Goal: Download file/media

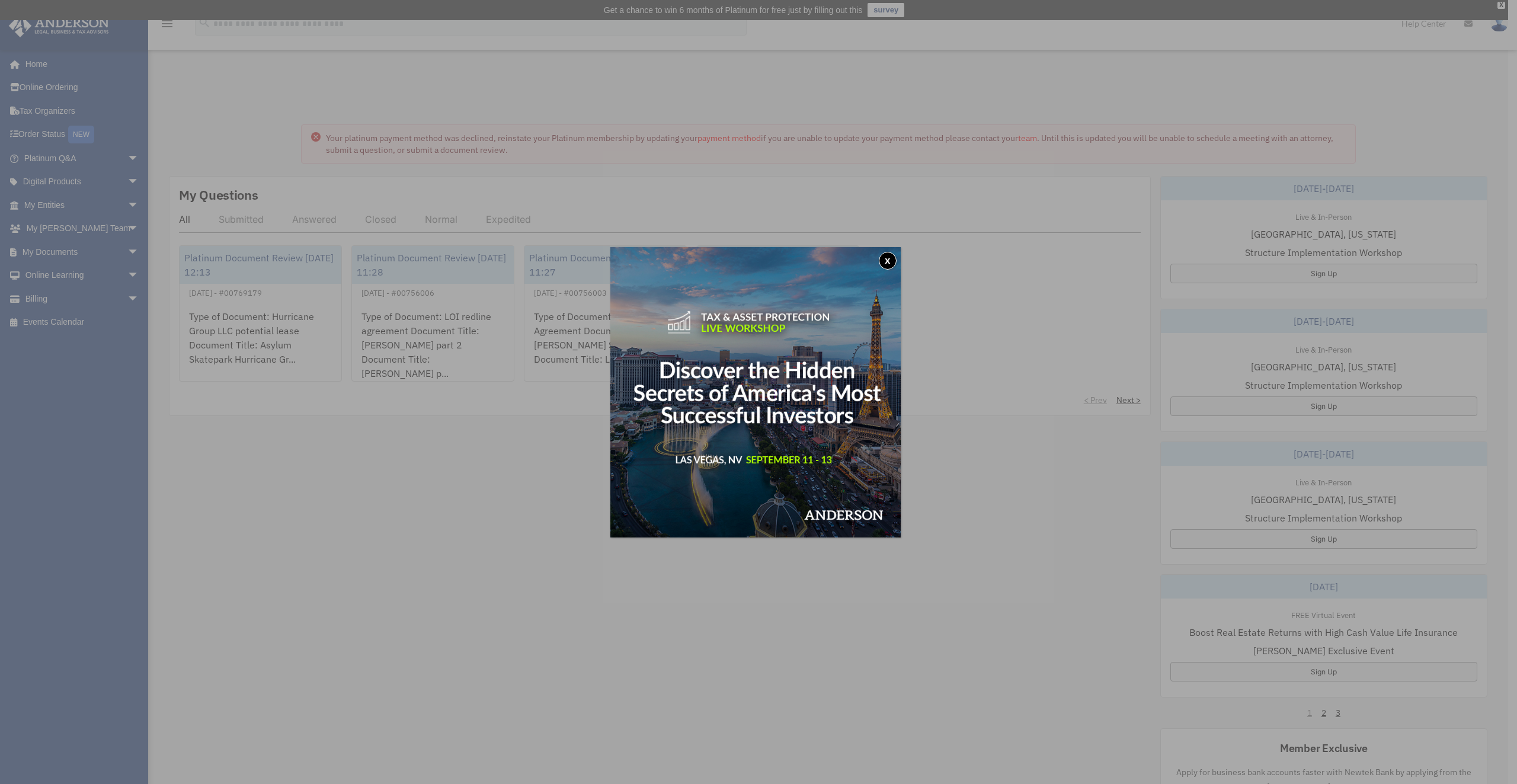
click at [889, 263] on button "x" at bounding box center [887, 260] width 18 height 18
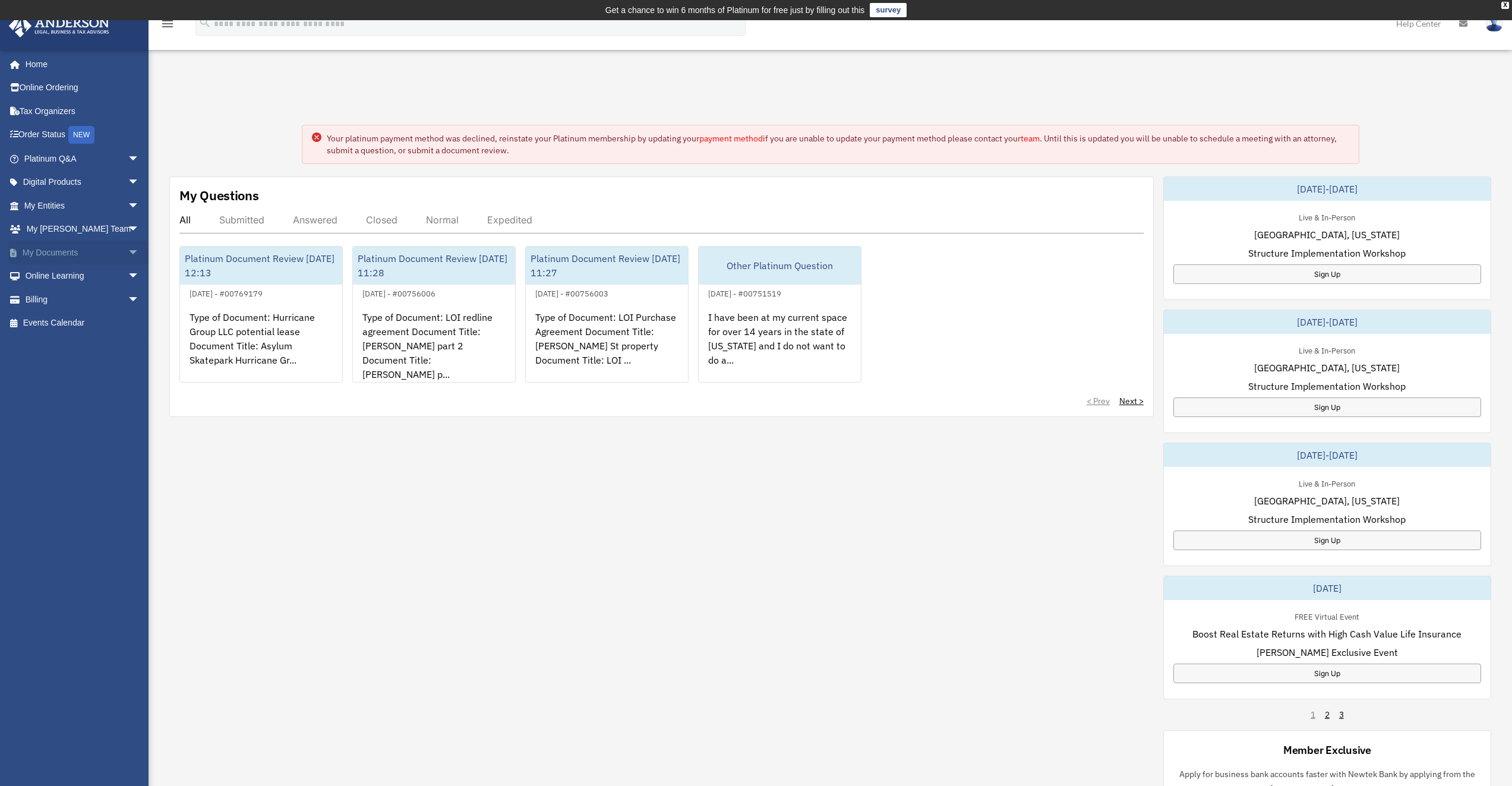
click at [111, 251] on link "My Documents arrow_drop_down" at bounding box center [83, 252] width 149 height 24
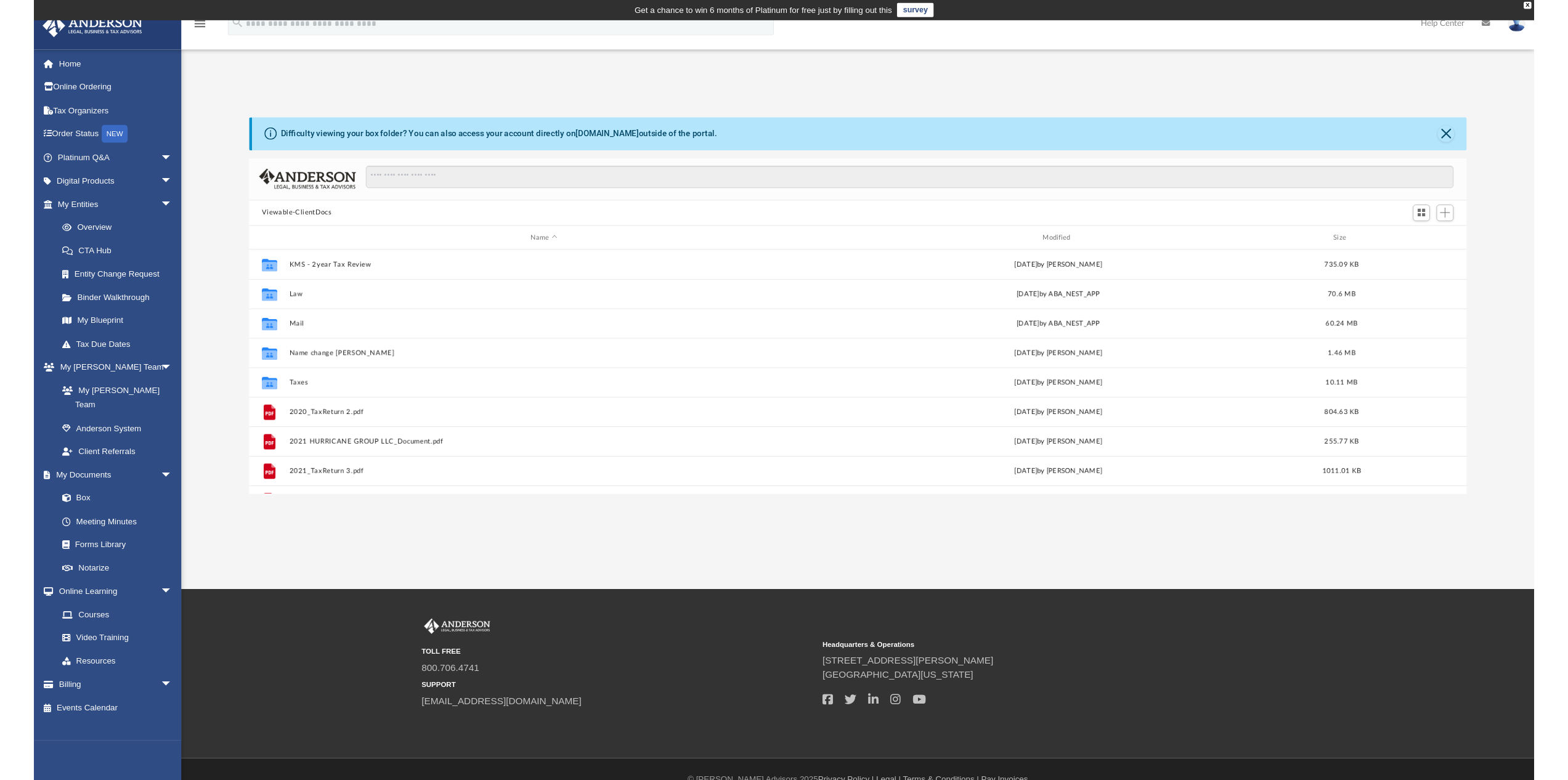
scroll to position [271, 1263]
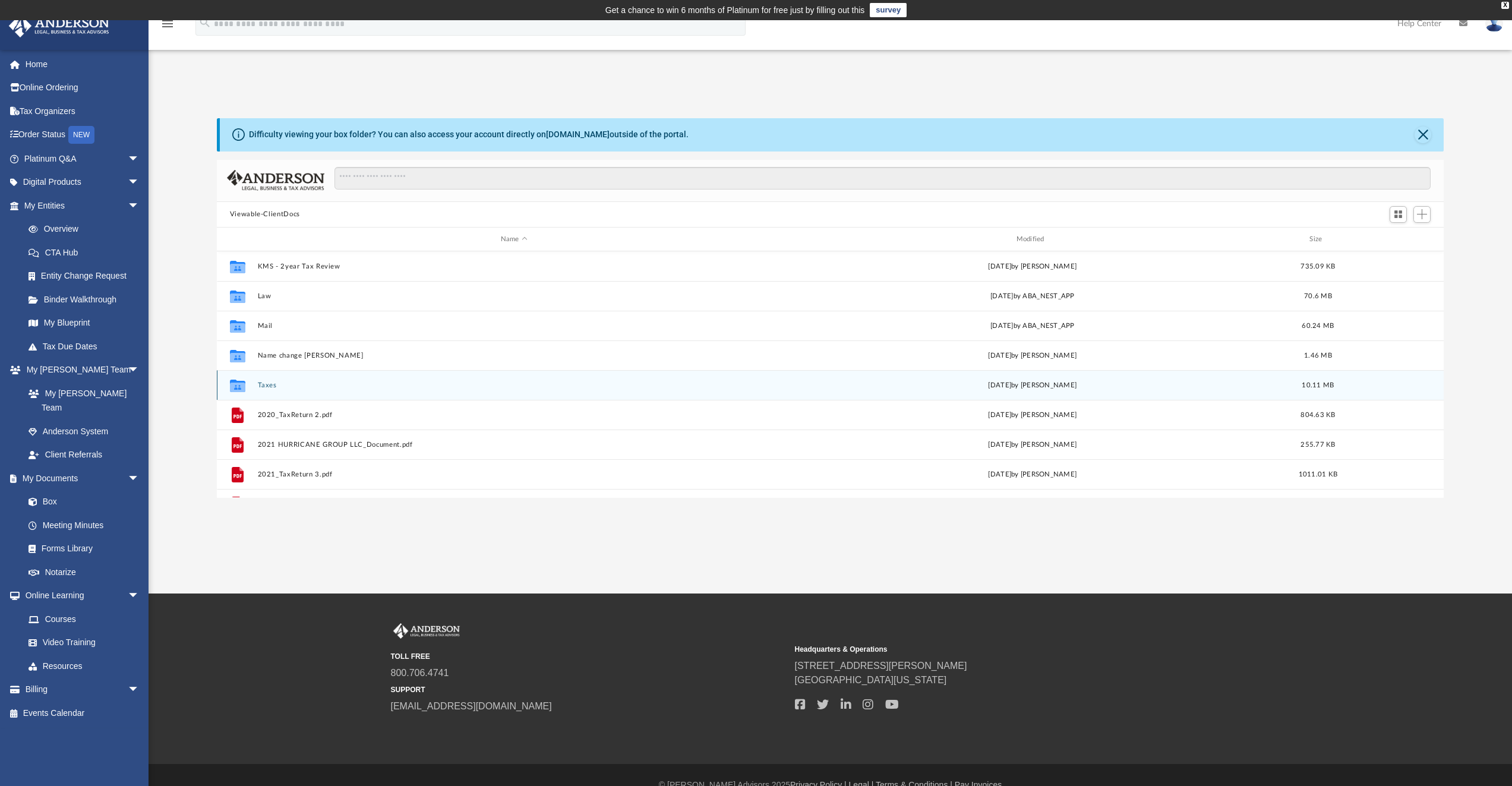
click at [266, 384] on button "Taxes" at bounding box center [514, 385] width 514 height 8
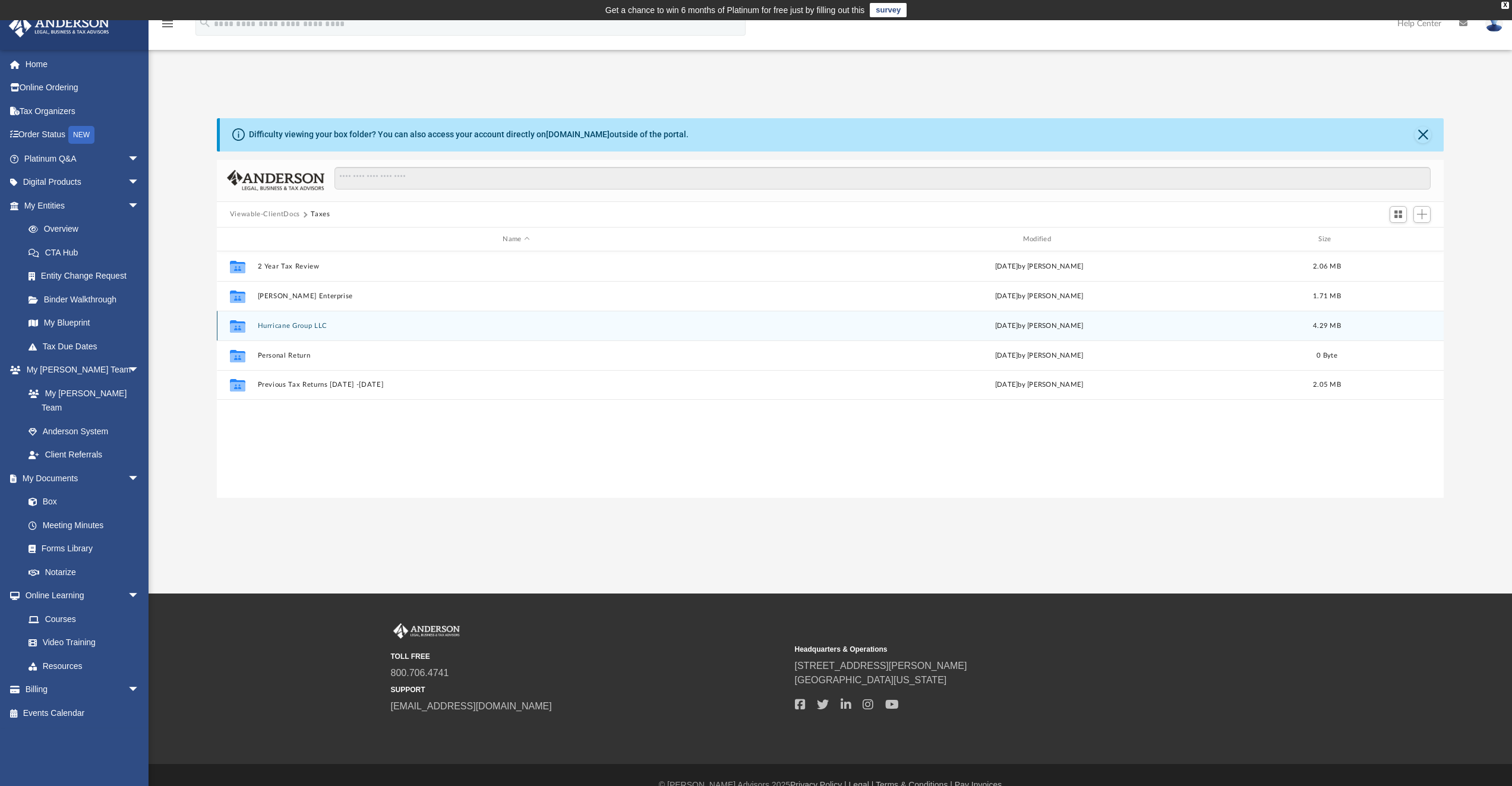
click at [305, 327] on button "Hurricane Group LLC" at bounding box center [515, 326] width 517 height 8
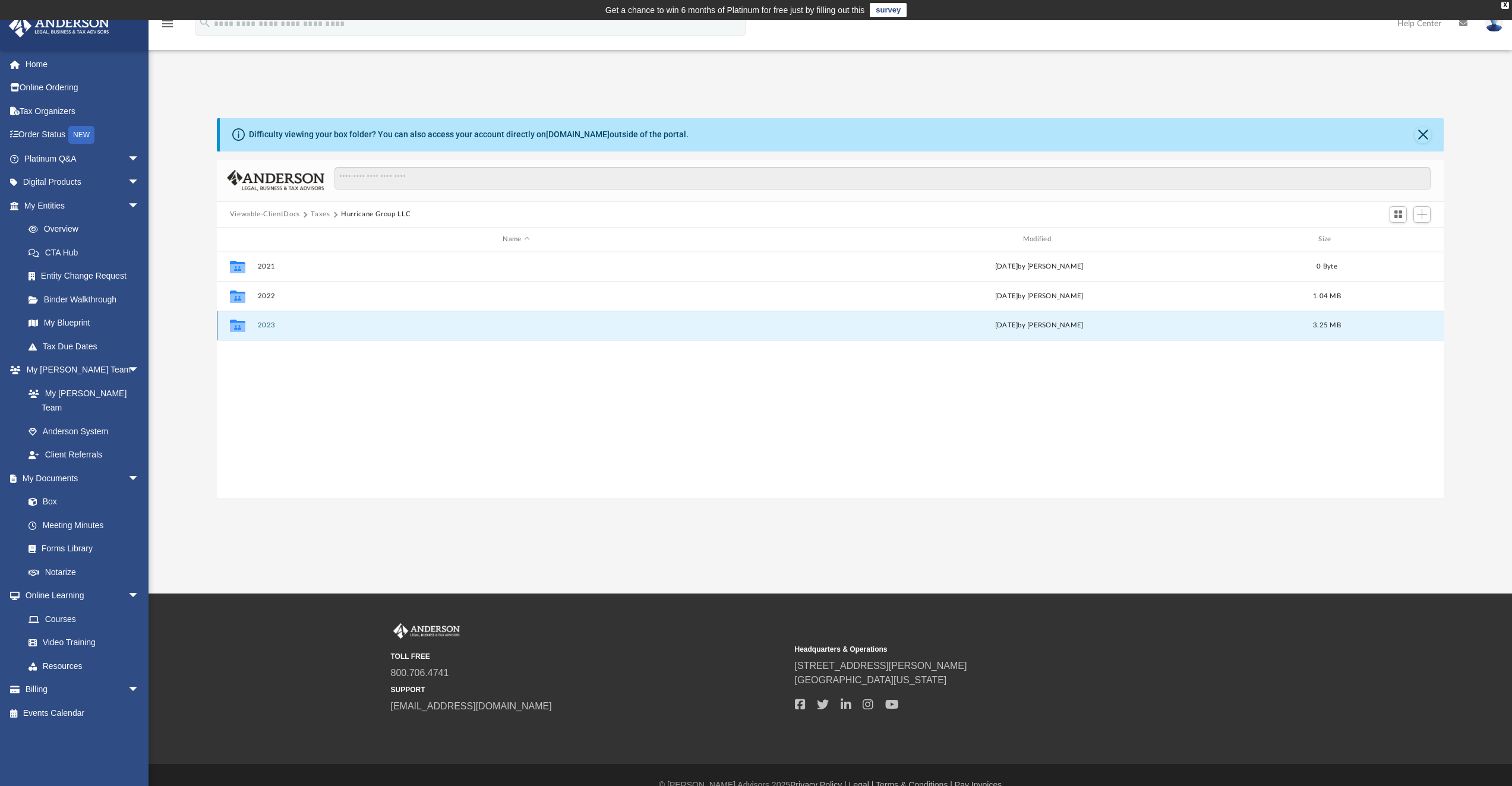
click at [264, 325] on button "2023" at bounding box center [515, 326] width 517 height 8
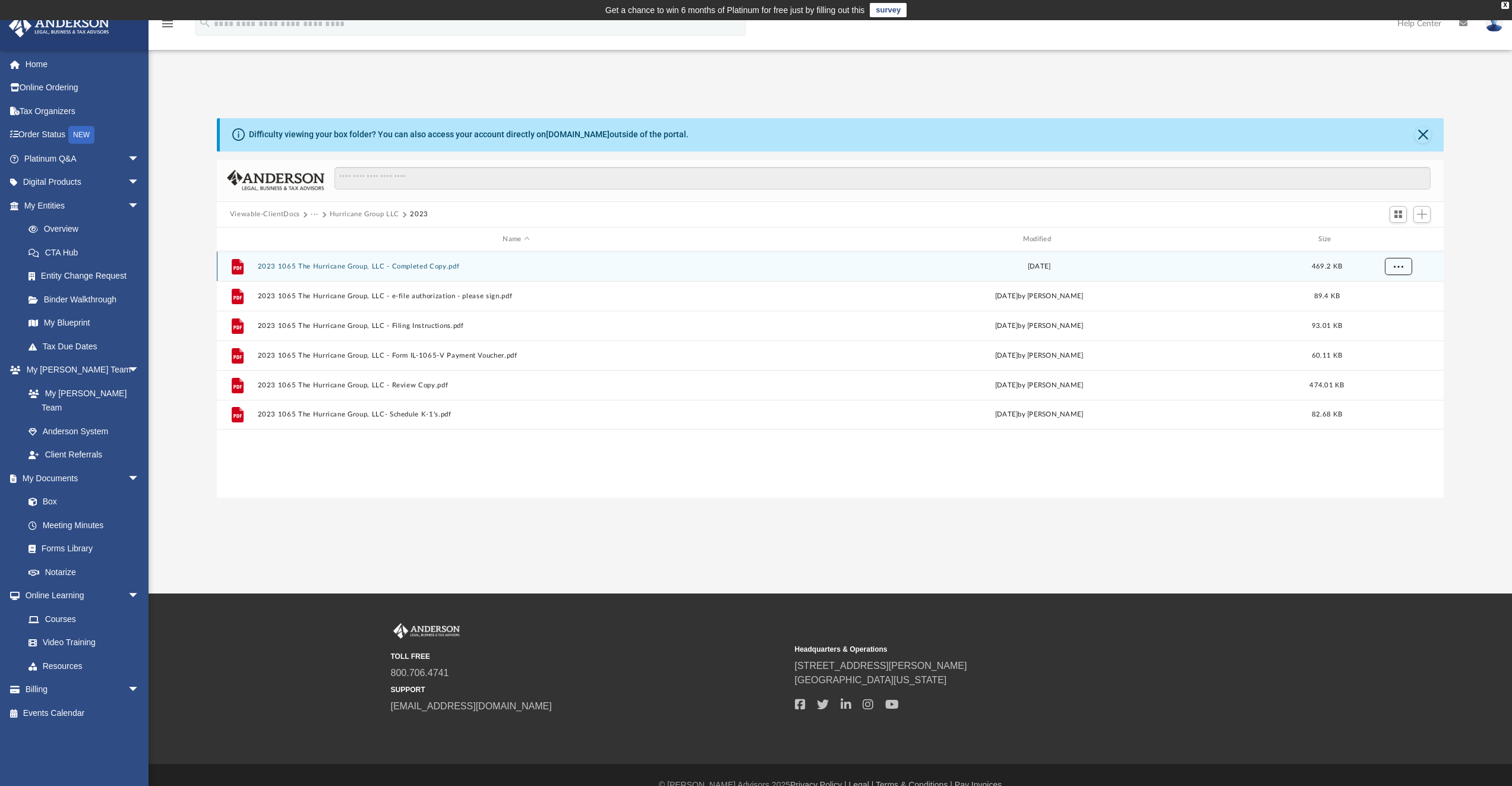
click at [1400, 265] on span "More options" at bounding box center [1397, 266] width 10 height 7
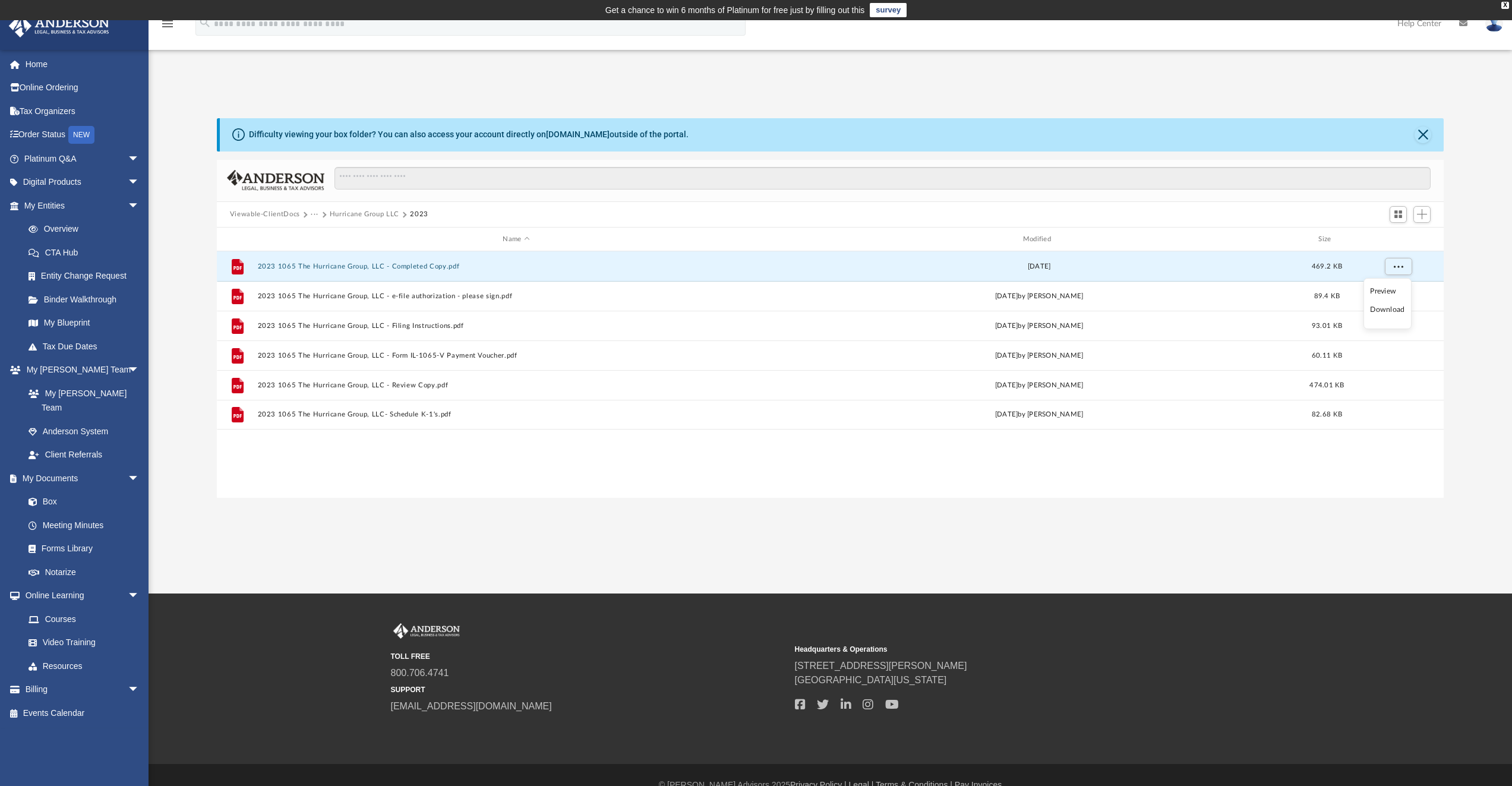
click at [1392, 310] on li "Download" at bounding box center [1387, 309] width 34 height 12
